Goal: Browse casually

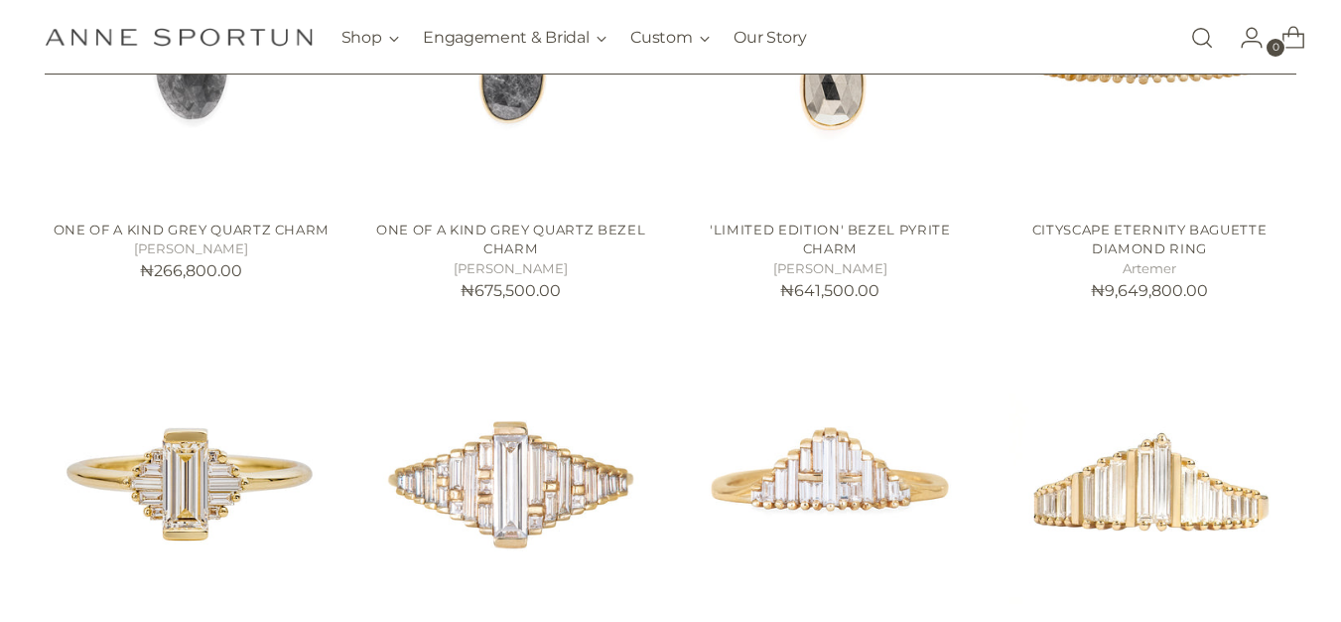
scroll to position [2100, 0]
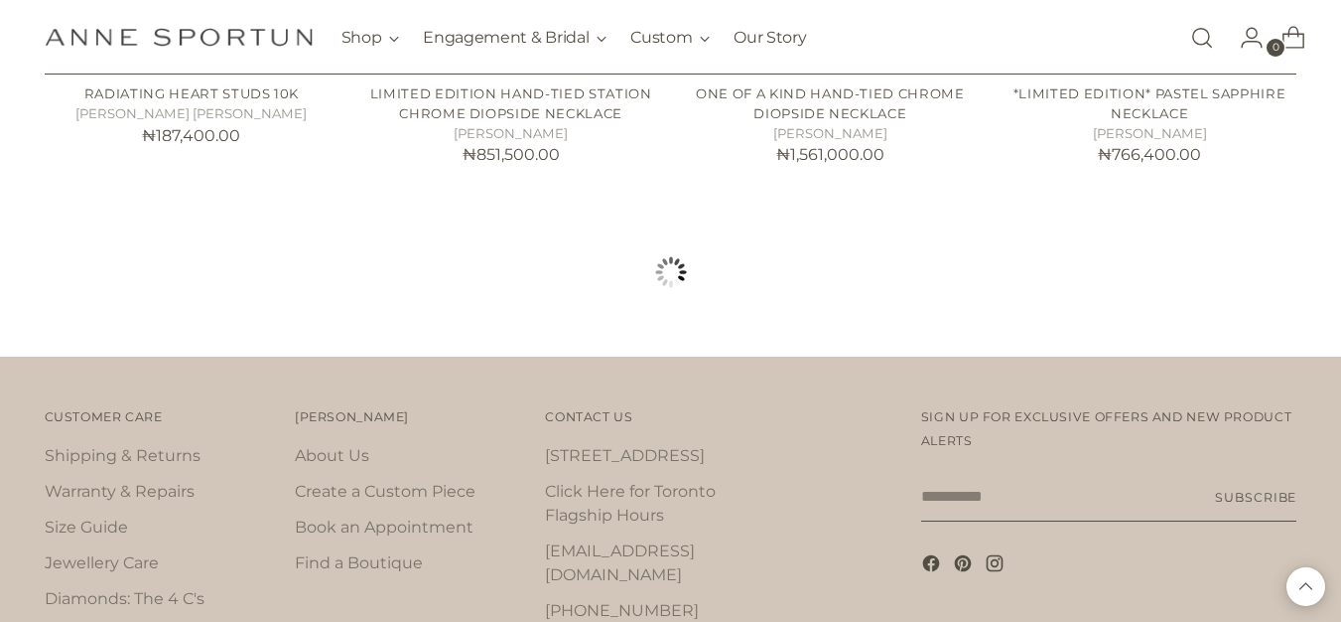
scroll to position [3799, 0]
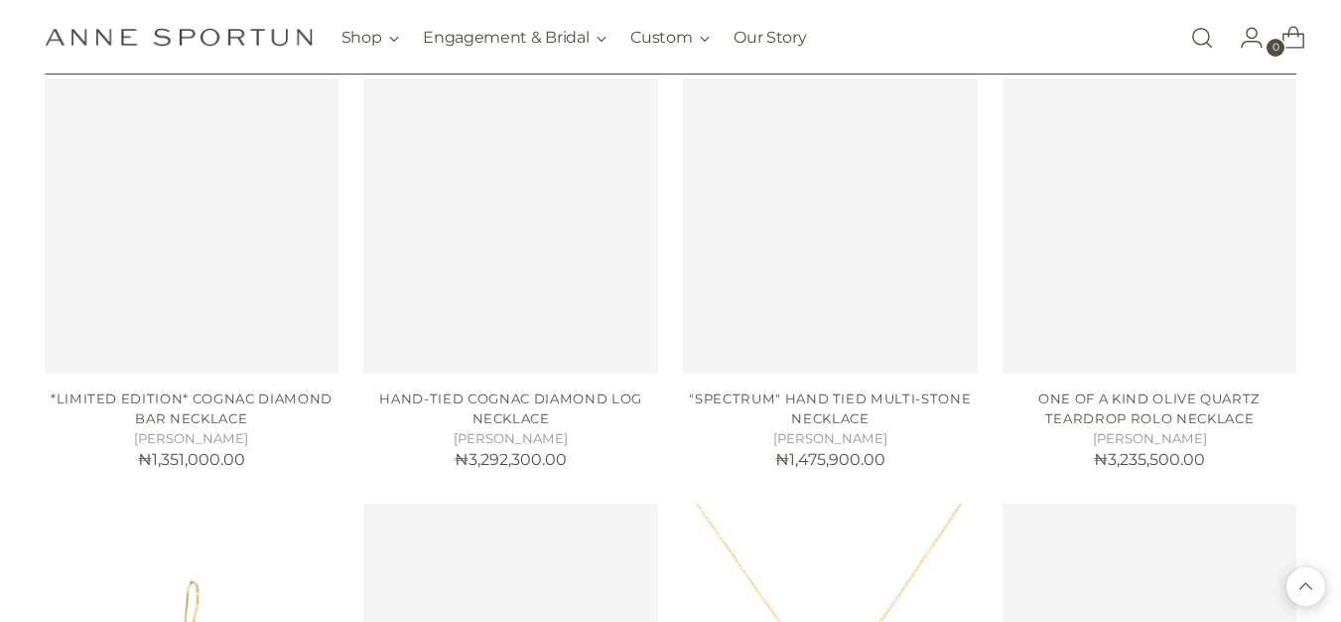
scroll to position [3800, 8]
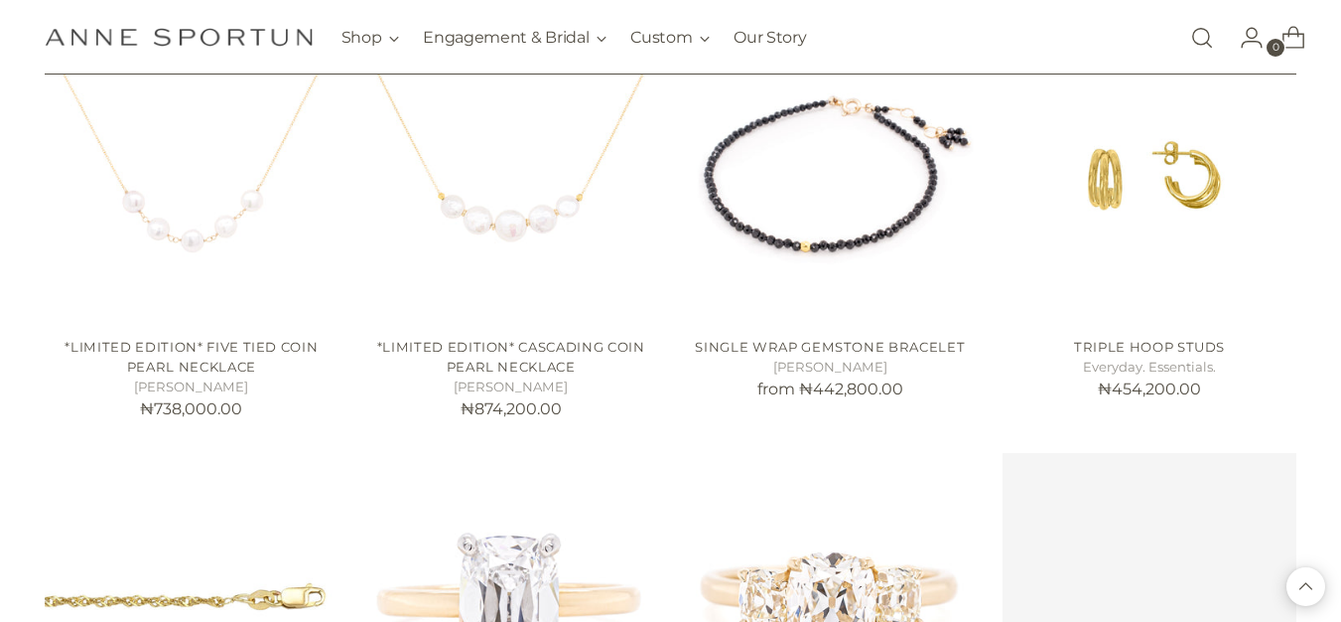
scroll to position [8895, 0]
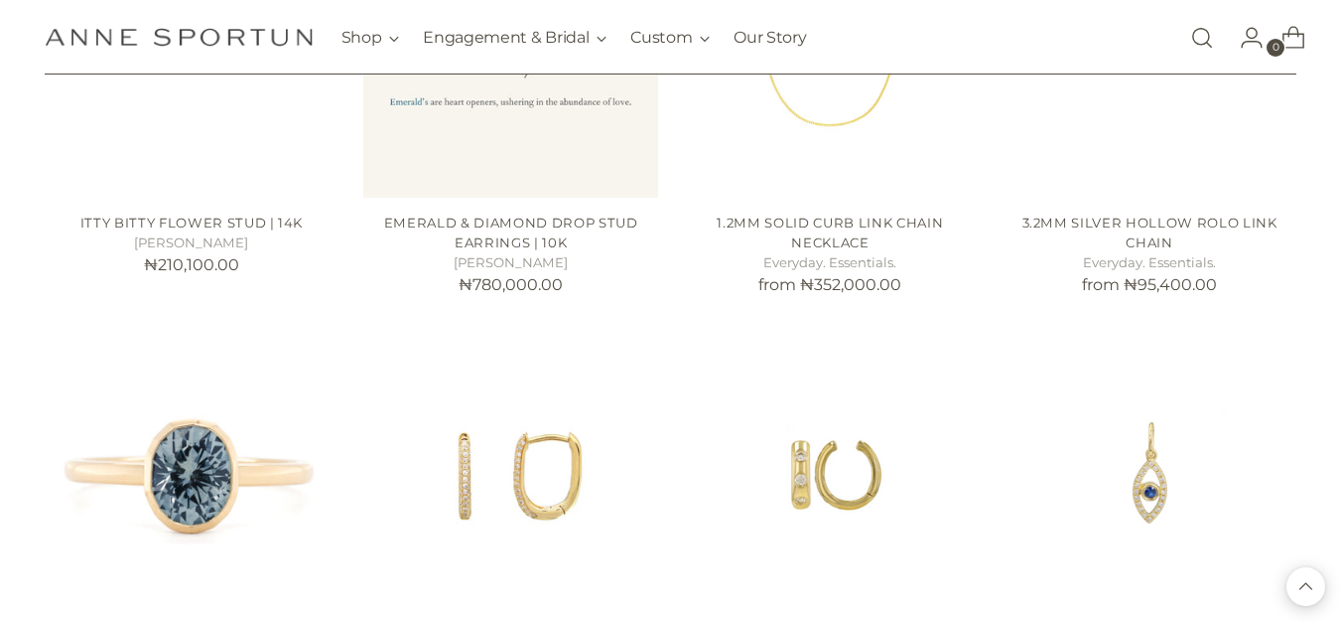
scroll to position [10574, 0]
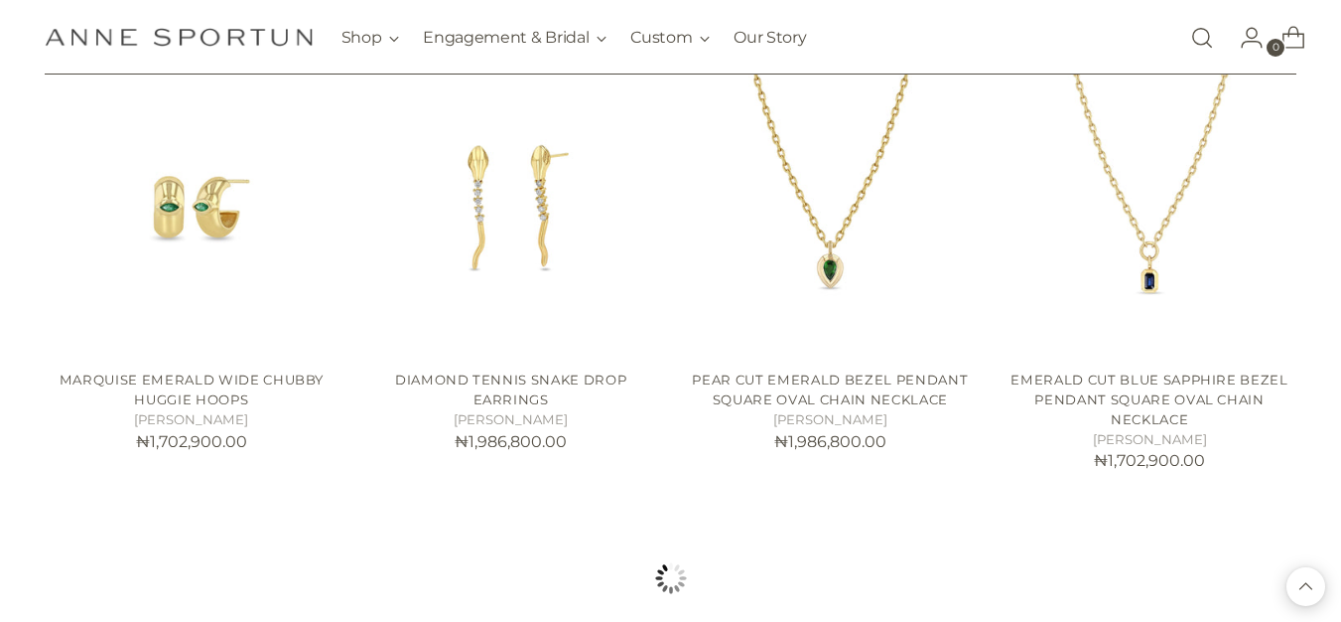
scroll to position [11891, 0]
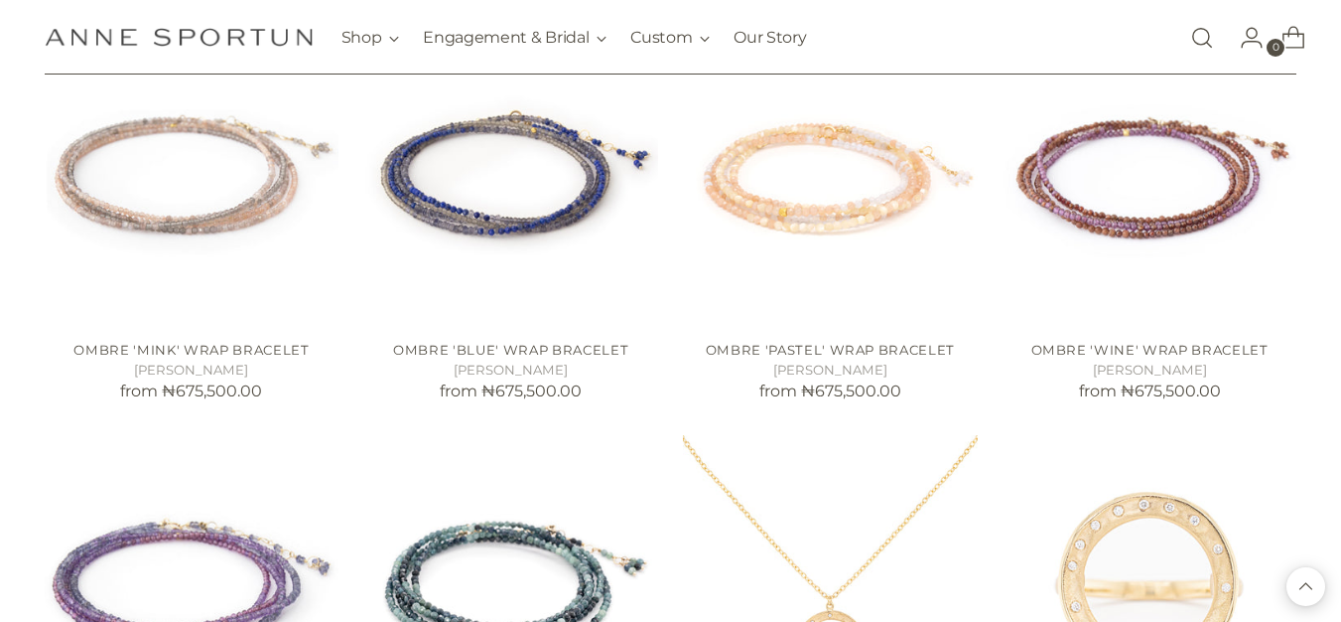
scroll to position [17290, 8]
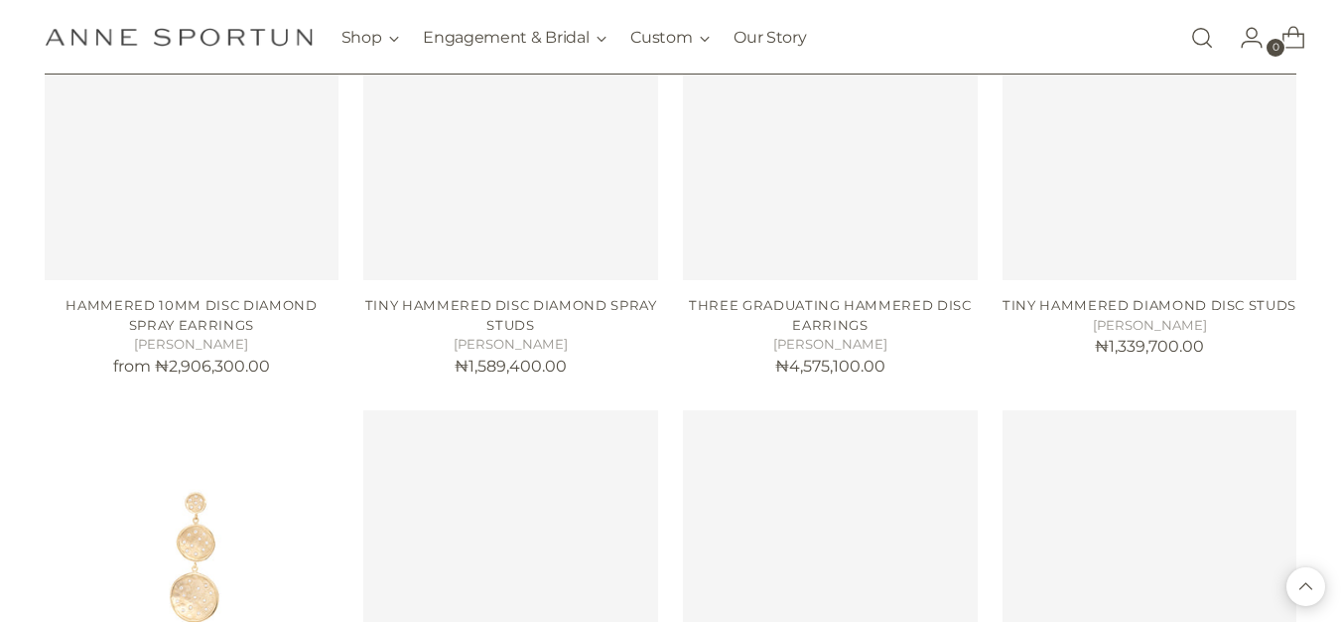
scroll to position [18988, 8]
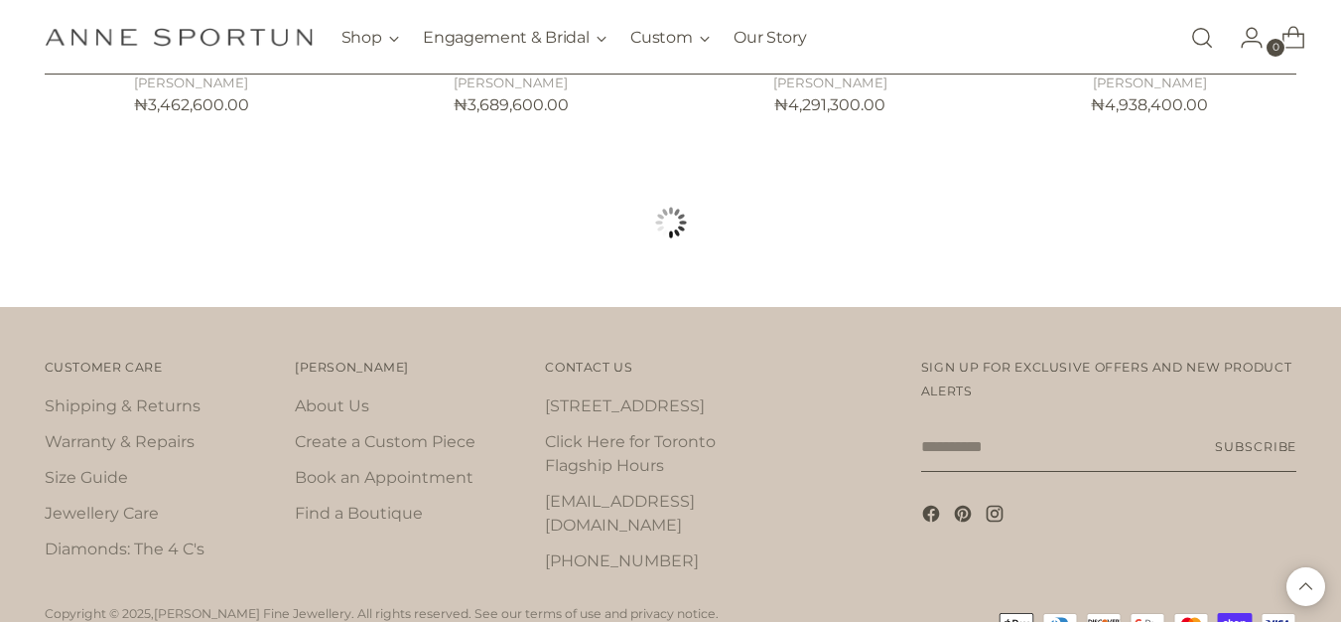
scroll to position [24084, 8]
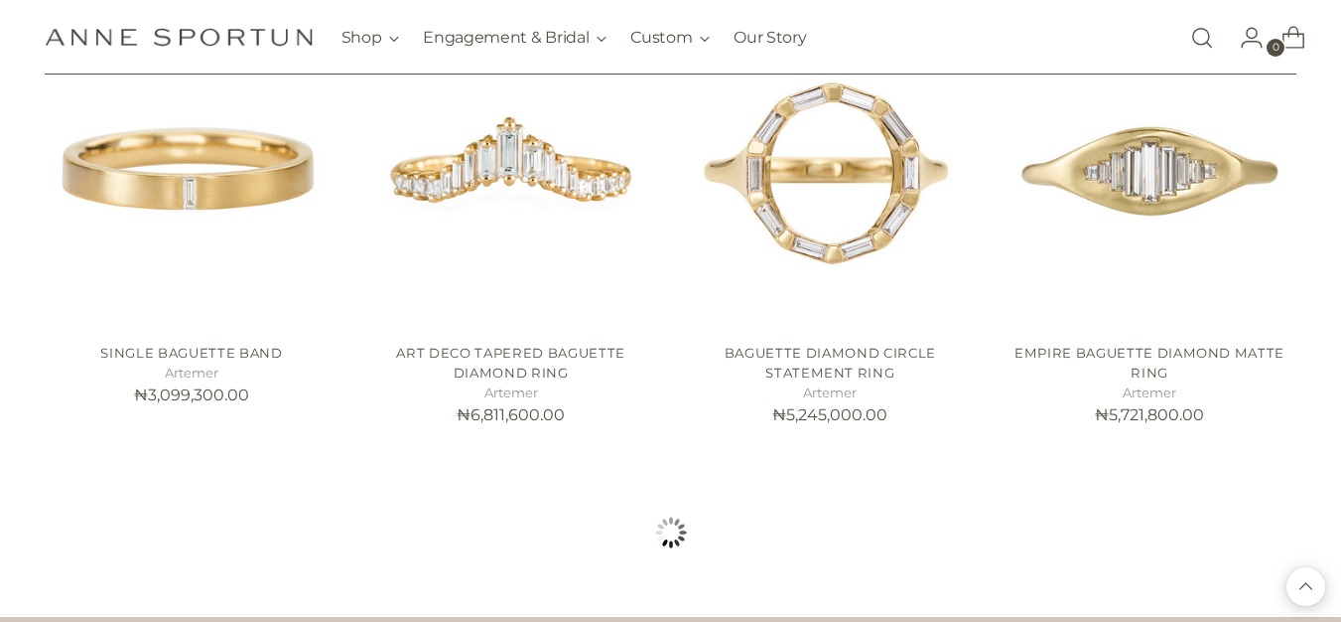
scroll to position [25783, 8]
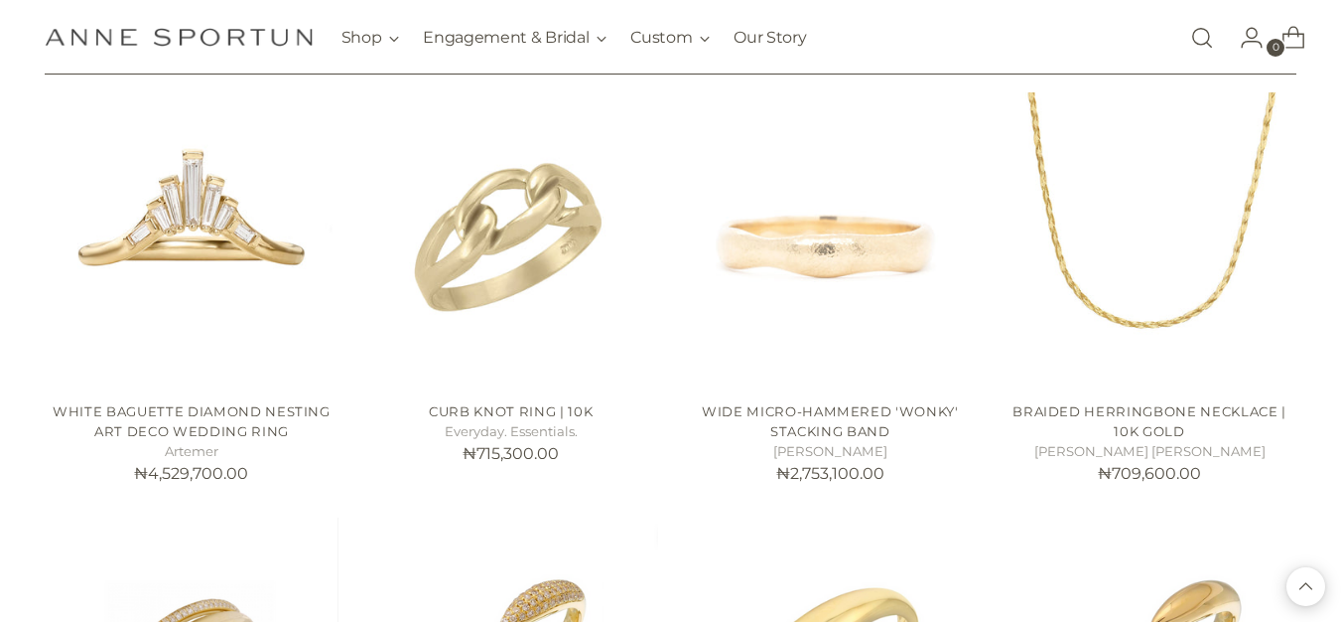
click at [1245, 39] on icon "Go to the account page" at bounding box center [1252, 38] width 28 height 28
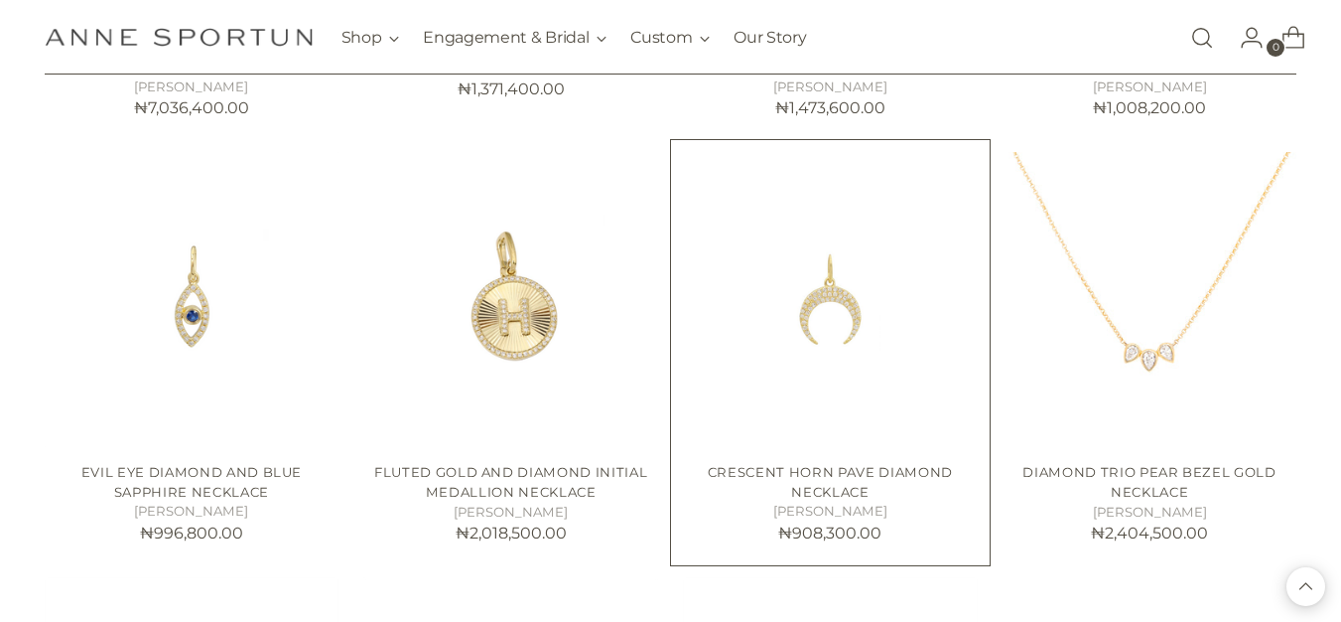
scroll to position [27481, 8]
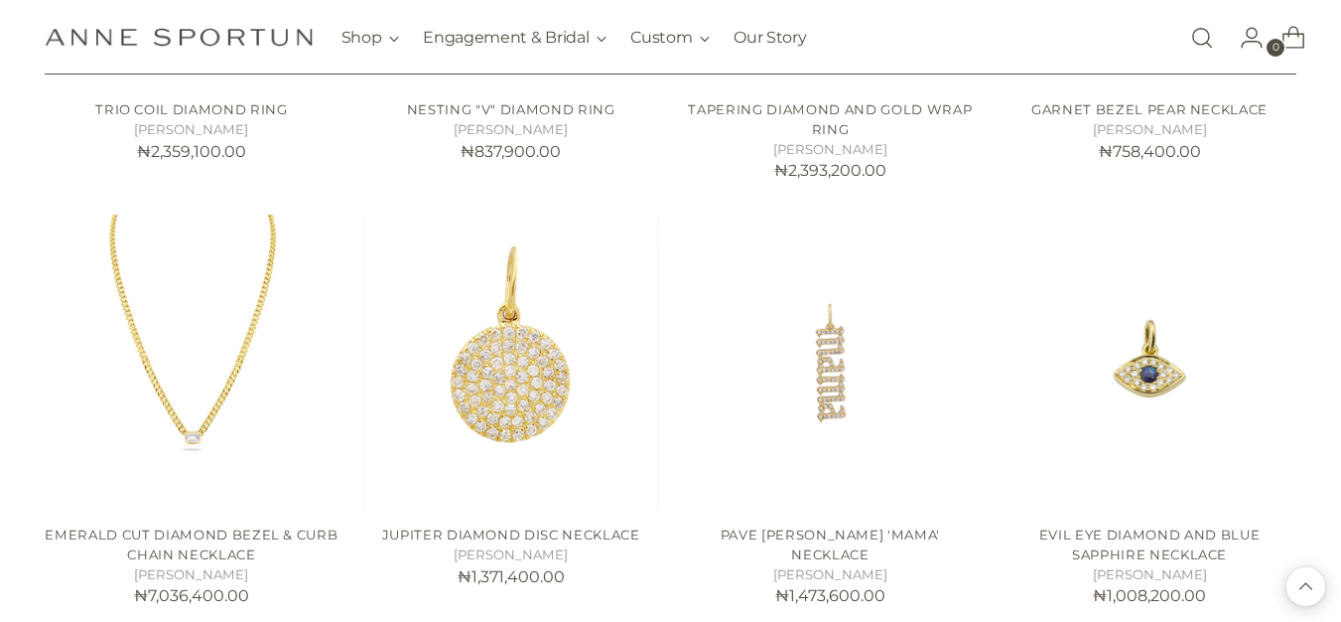
scroll to position [26856, 8]
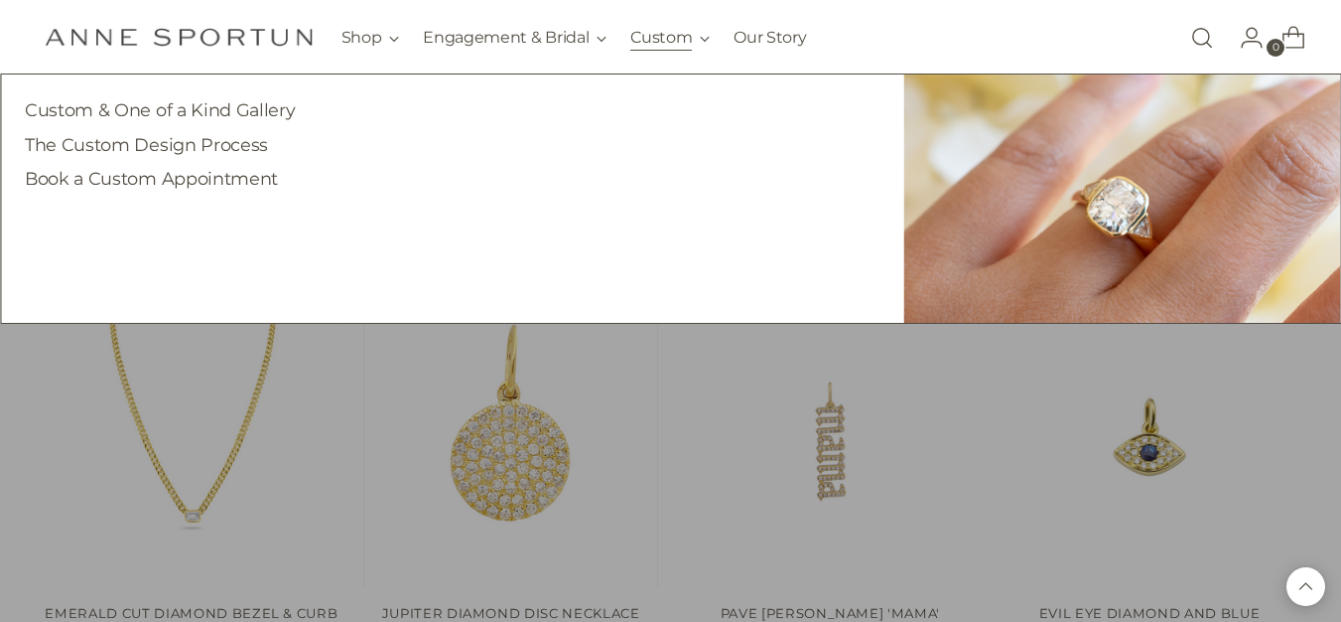
click at [642, 43] on button "Custom" at bounding box center [670, 38] width 79 height 44
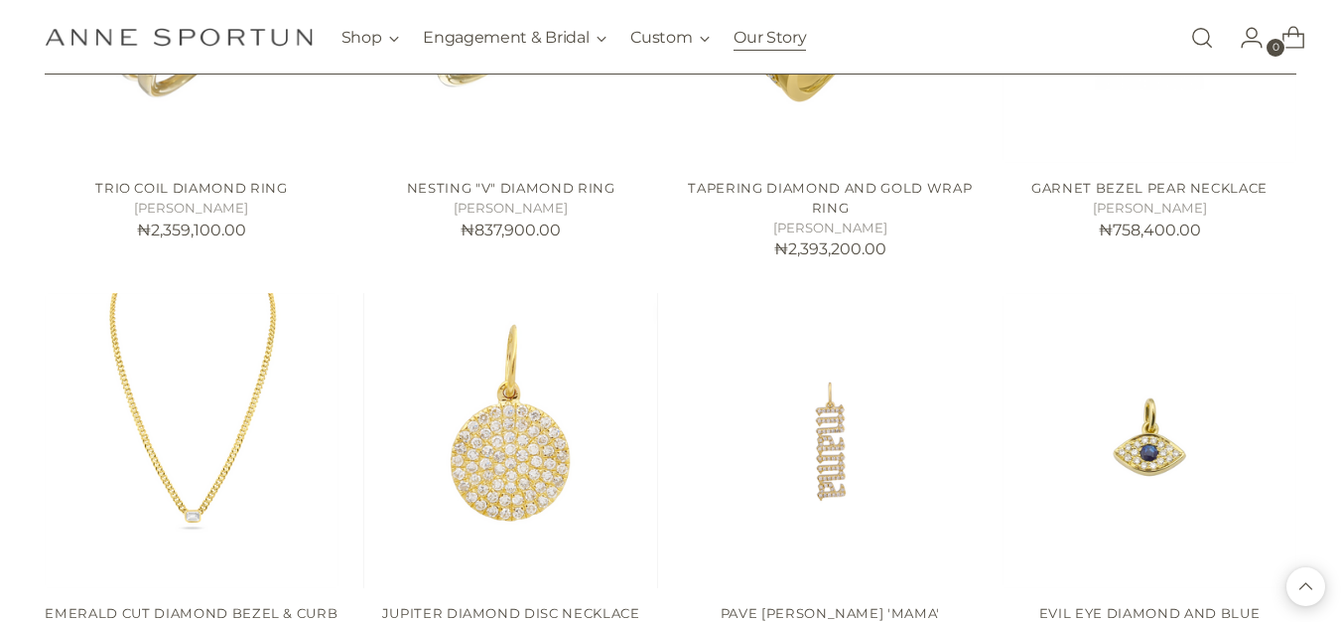
click at [761, 37] on link "Our Story" at bounding box center [770, 38] width 72 height 44
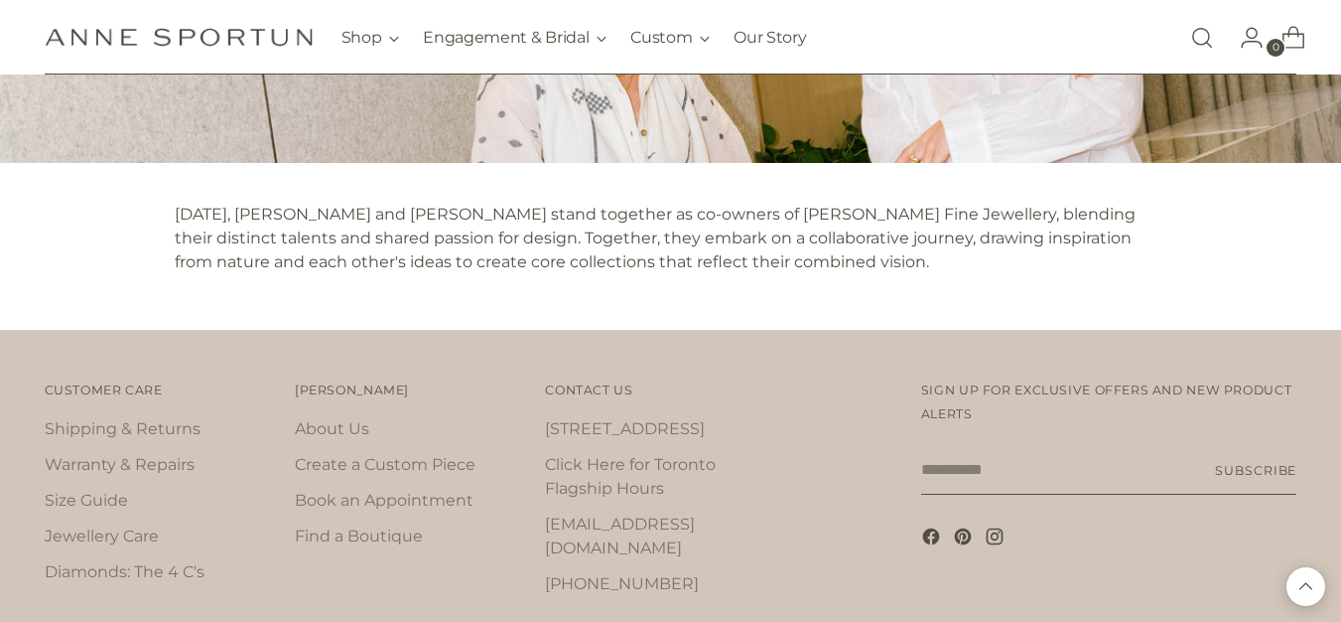
scroll to position [1957, 0]
click at [921, 547] on icon at bounding box center [931, 537] width 20 height 20
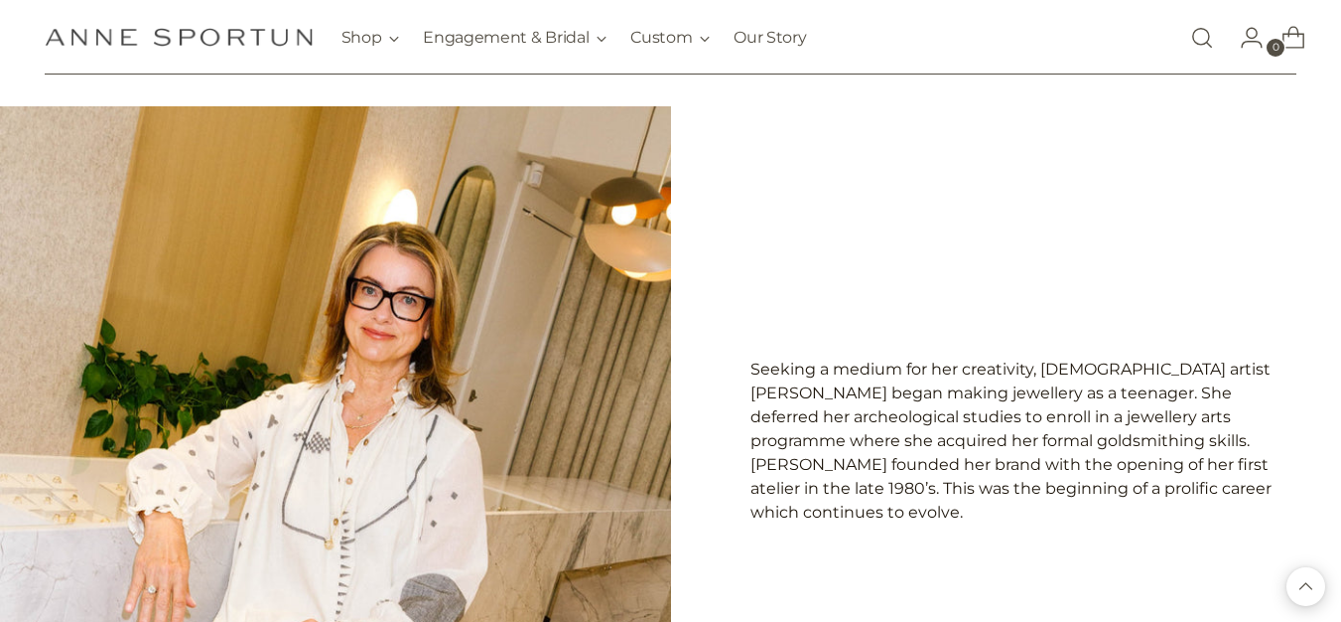
scroll to position [0, 0]
